Goal: Navigation & Orientation: Understand site structure

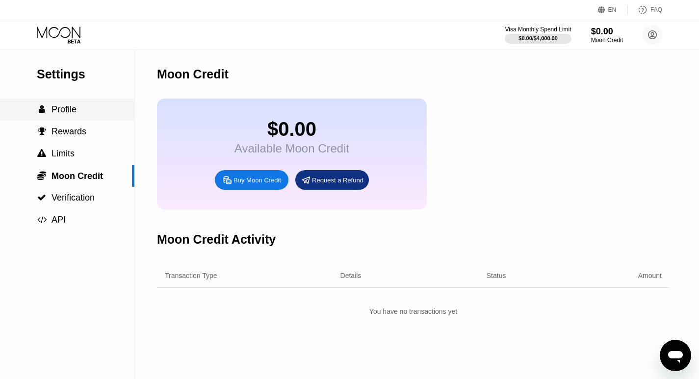
click at [75, 114] on span "Profile" at bounding box center [64, 109] width 25 height 10
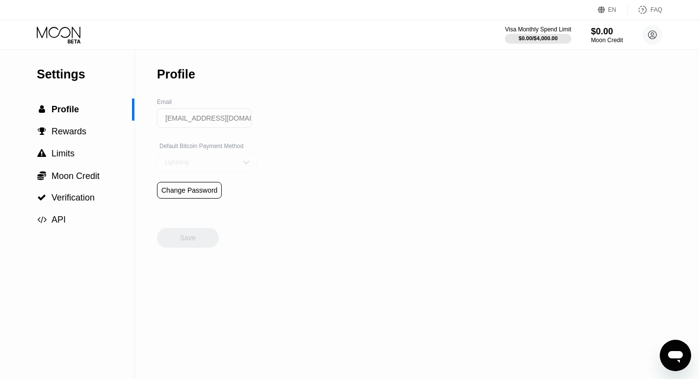
click at [241, 167] on img at bounding box center [246, 162] width 10 height 10
click at [77, 157] on div " Limits" at bounding box center [67, 154] width 134 height 10
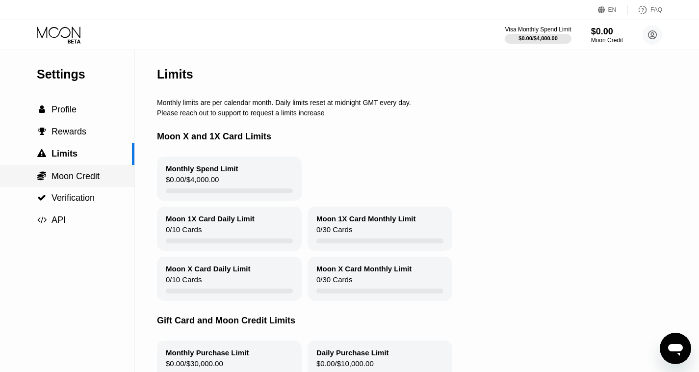
click at [81, 175] on span "Moon Credit" at bounding box center [76, 176] width 48 height 10
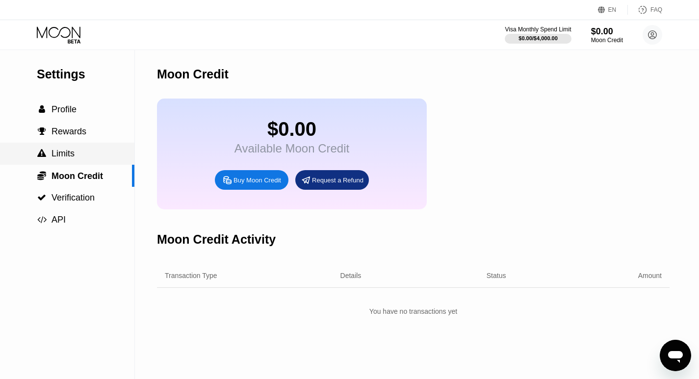
click at [63, 152] on span "Limits" at bounding box center [63, 154] width 23 height 10
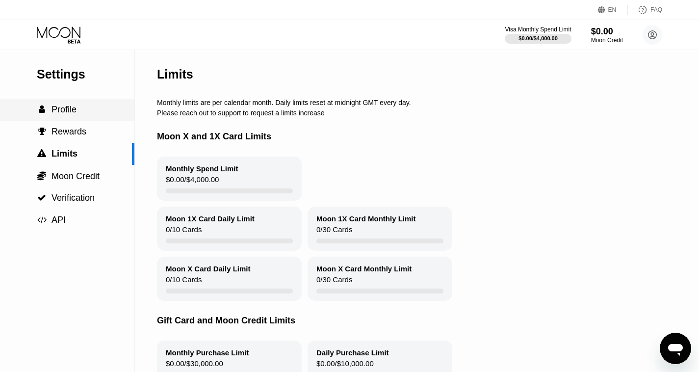
click at [68, 111] on span "Profile" at bounding box center [64, 109] width 25 height 10
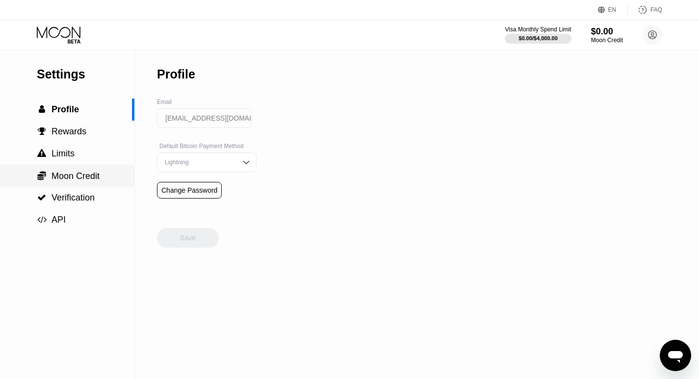
click at [64, 181] on span "Moon Credit" at bounding box center [76, 176] width 48 height 10
